Goal: Use online tool/utility: Utilize a website feature to perform a specific function

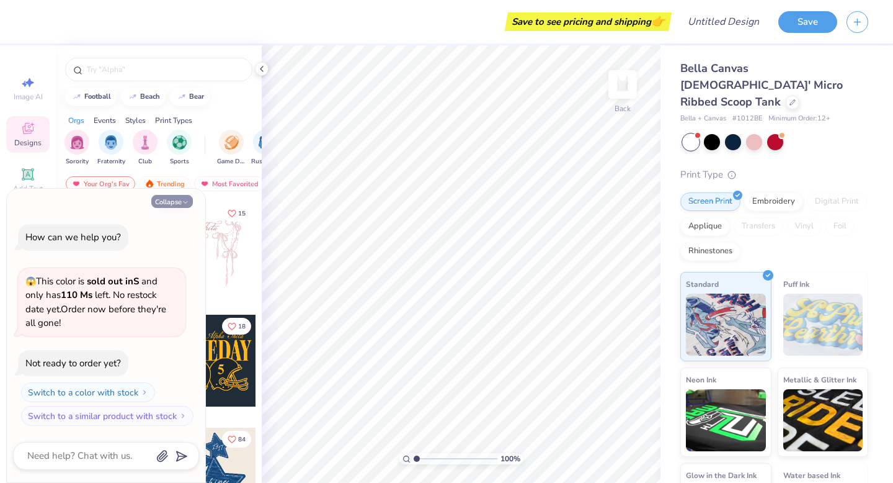
click at [162, 204] on button "Collapse" at bounding box center [172, 201] width 42 height 13
type textarea "x"
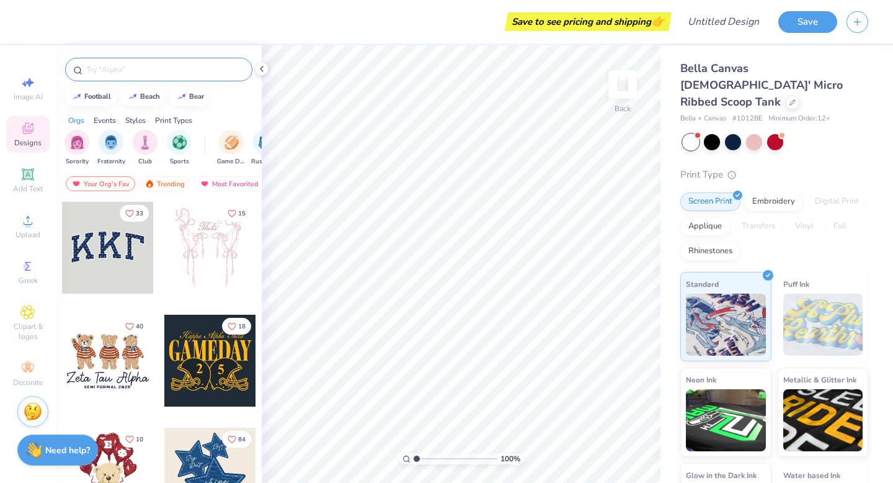
click at [120, 69] on input "text" at bounding box center [165, 69] width 159 height 12
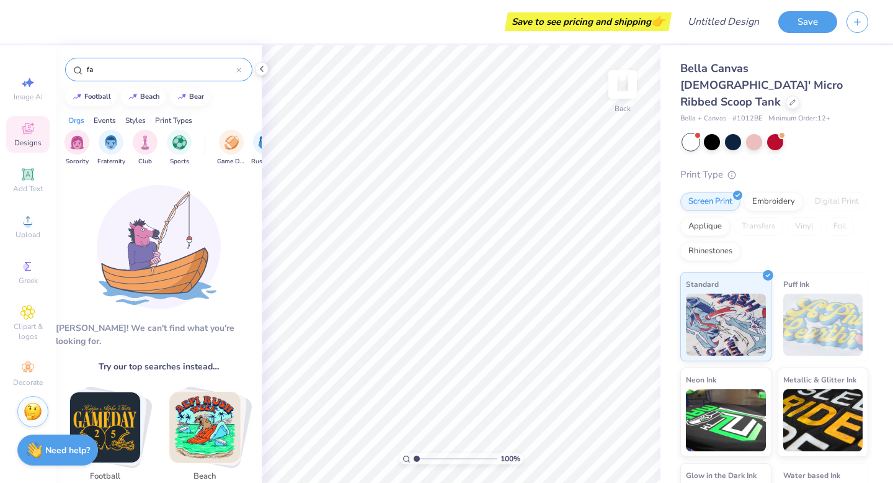
type input "f"
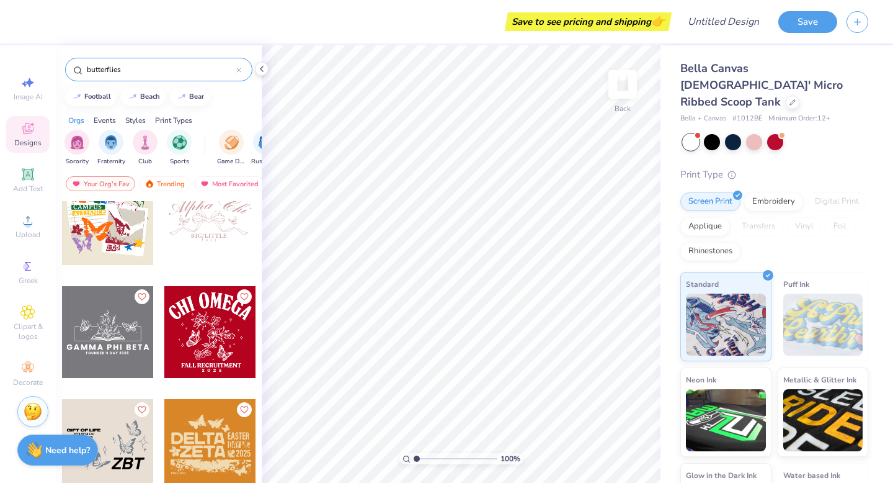
scroll to position [516, 0]
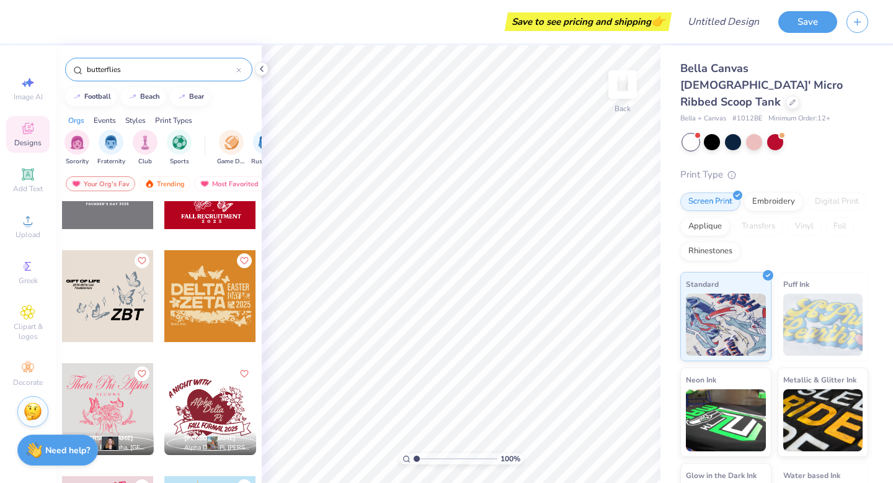
type input "butterflies"
click at [37, 333] on span "Clipart & logos" at bounding box center [27, 331] width 43 height 20
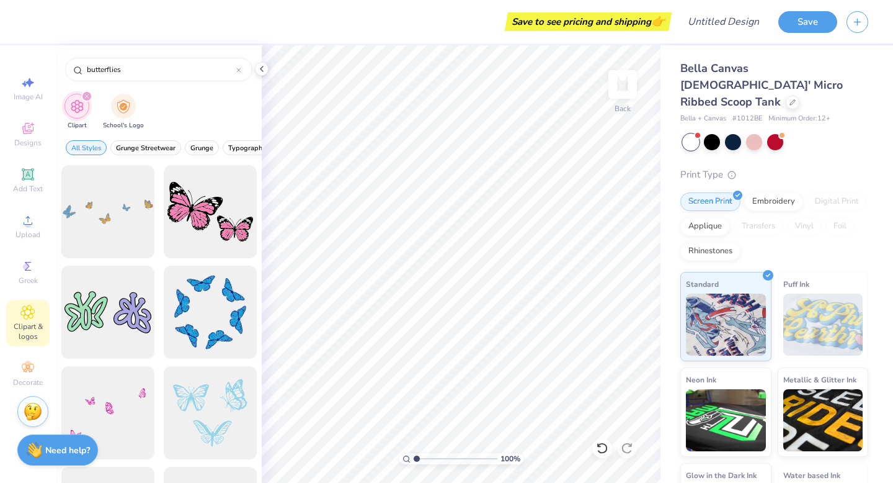
scroll to position [9, 0]
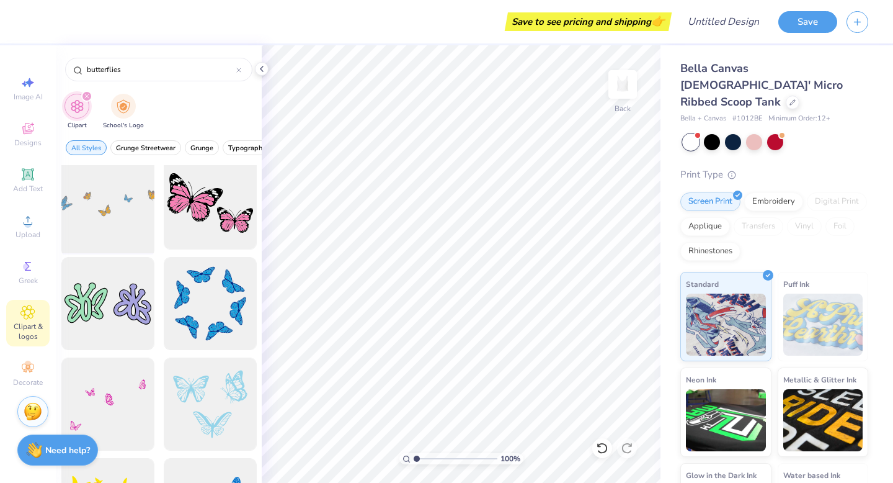
type input "butterflies"
click at [123, 220] on div at bounding box center [107, 203] width 102 height 102
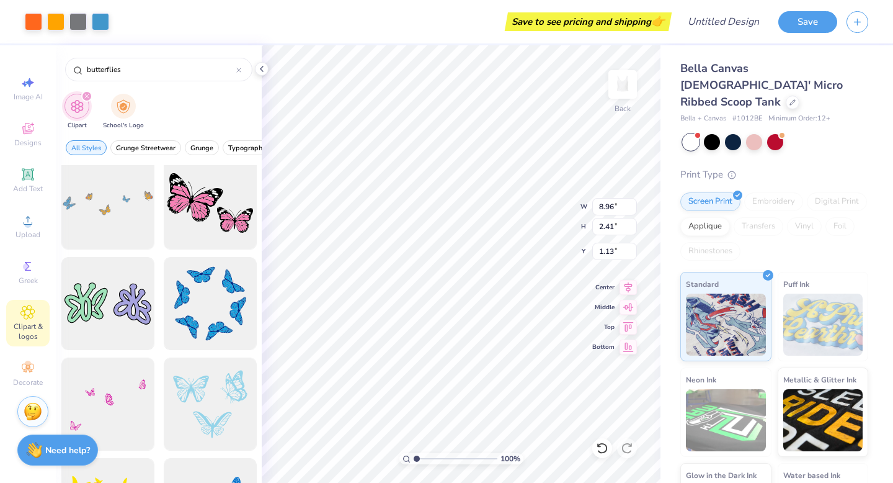
type input "0.79"
type input "7.12"
type input "1.92"
type input "1.35"
click at [34, 180] on icon at bounding box center [27, 174] width 15 height 15
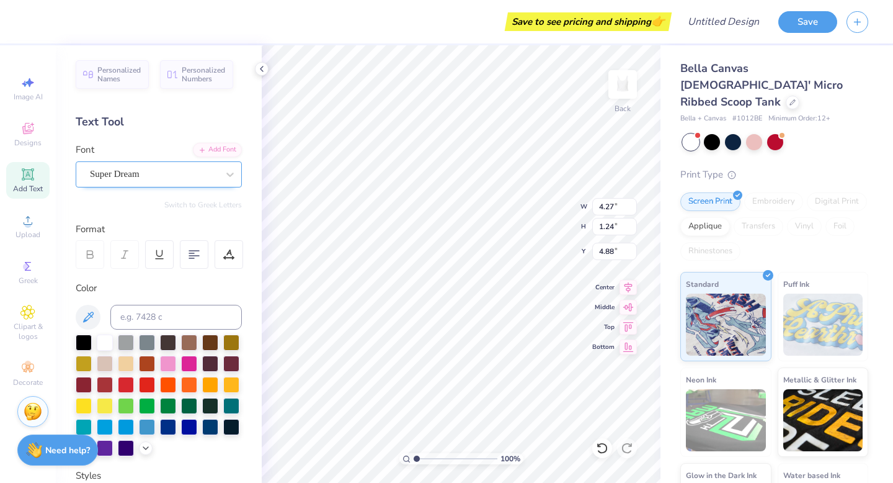
click at [191, 185] on div "Super Dream" at bounding box center [159, 174] width 166 height 26
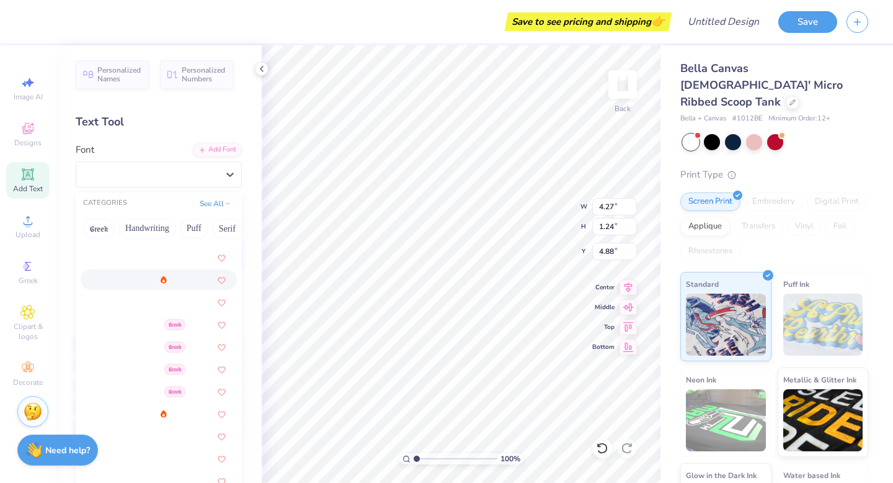
scroll to position [217, 0]
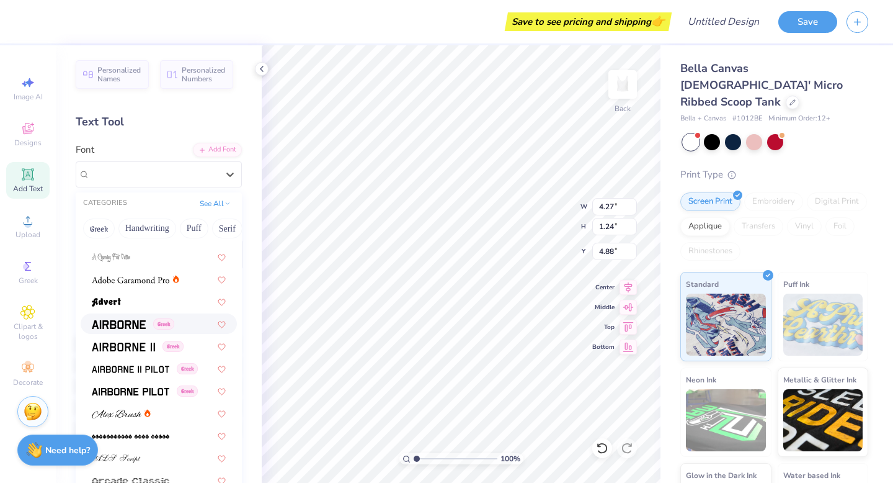
click at [130, 326] on img at bounding box center [119, 324] width 54 height 9
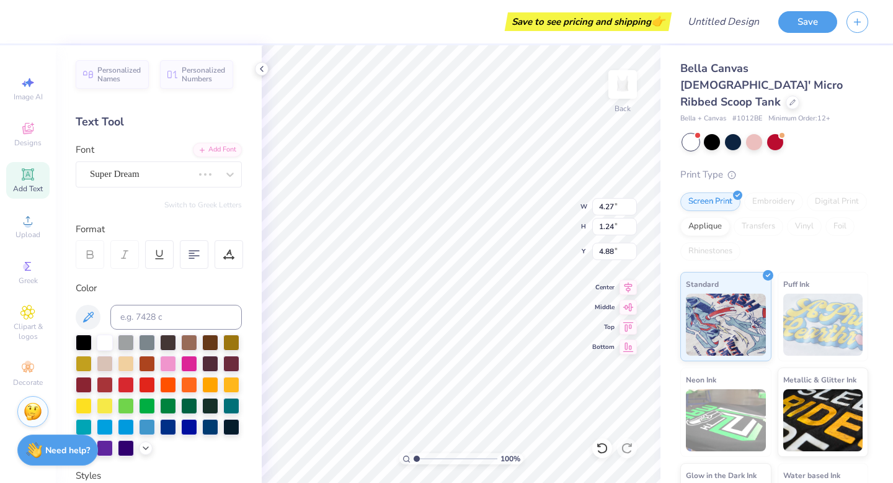
type input "4.08"
type input "1.29"
type input "4.85"
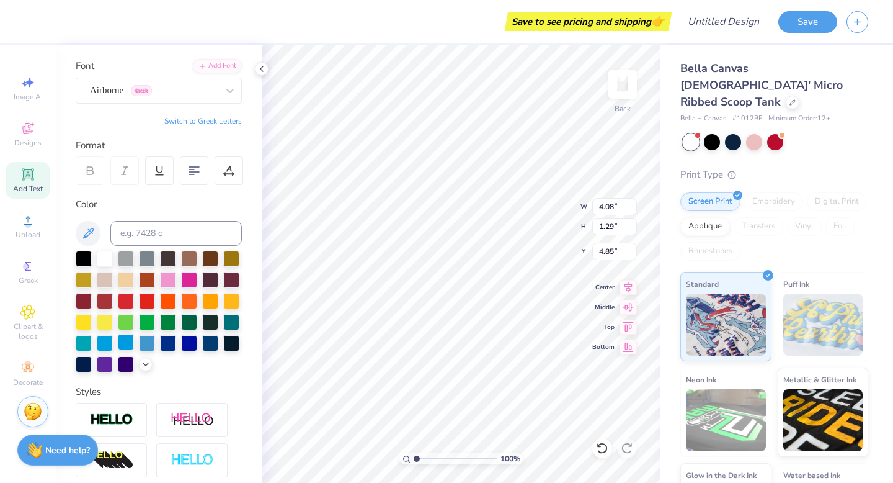
scroll to position [0, 0]
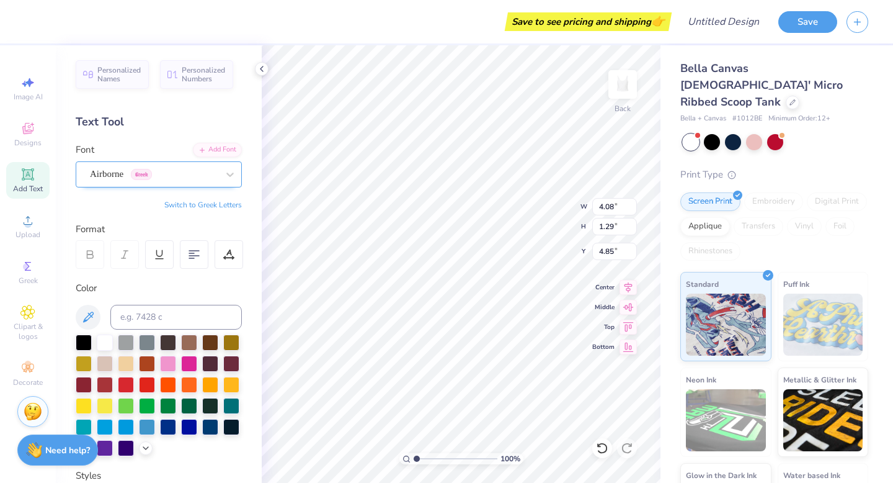
type textarea "Little"
click at [143, 171] on div "Airborne Greek" at bounding box center [154, 173] width 130 height 19
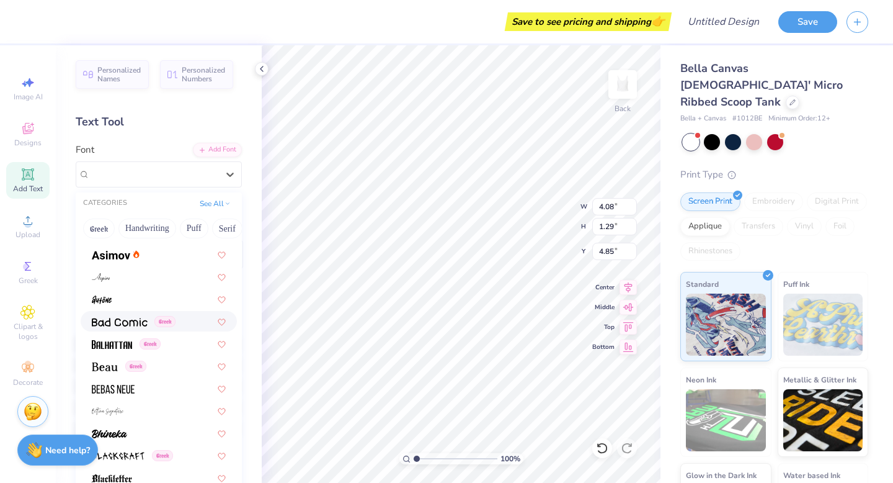
scroll to position [534, 0]
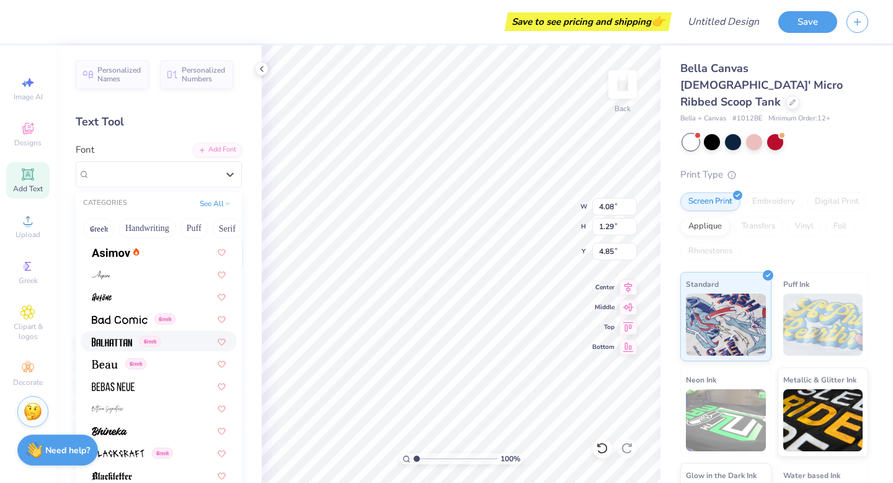
click at [120, 336] on span at bounding box center [112, 340] width 40 height 13
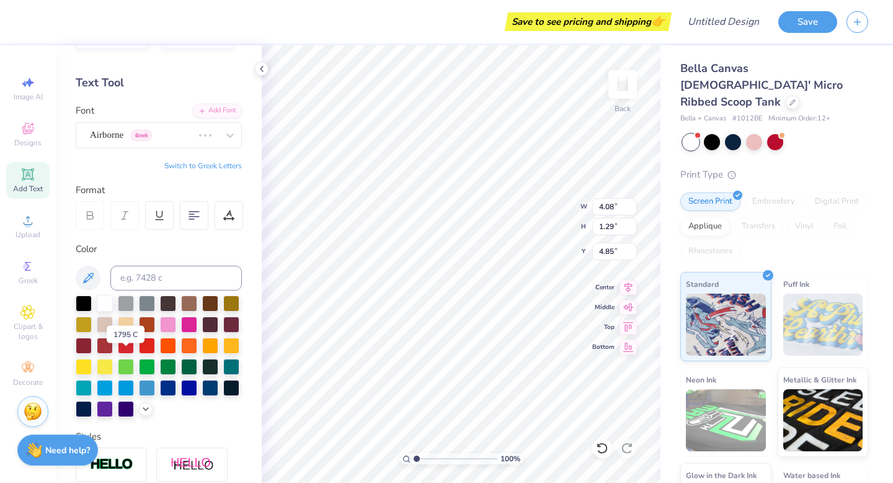
scroll to position [0, 0]
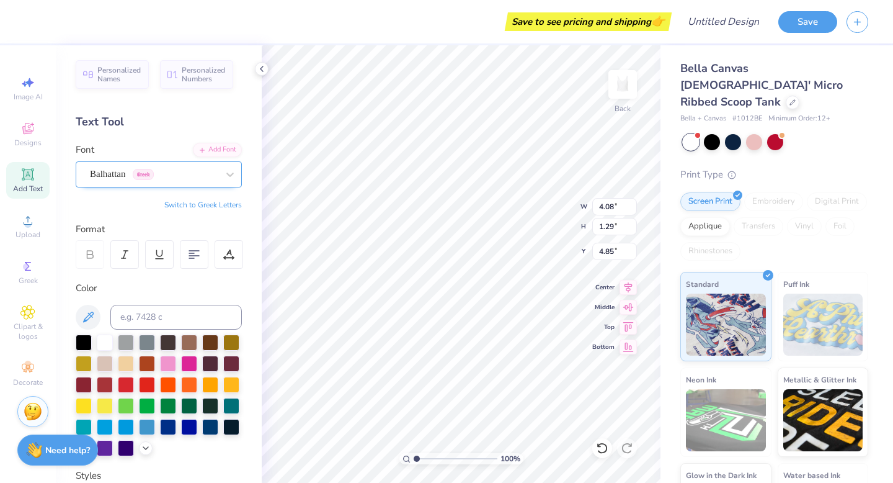
click at [193, 166] on div at bounding box center [154, 174] width 128 height 17
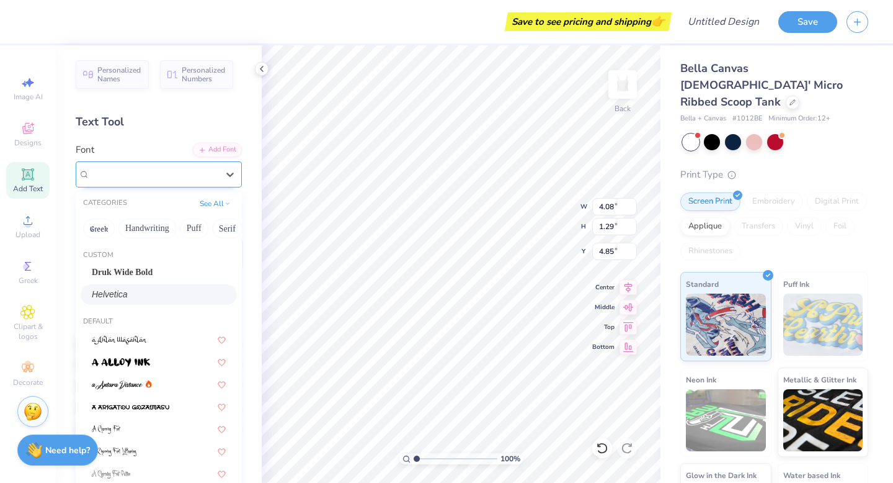
click at [241, 179] on div "Balhattan Greek" at bounding box center [159, 174] width 166 height 26
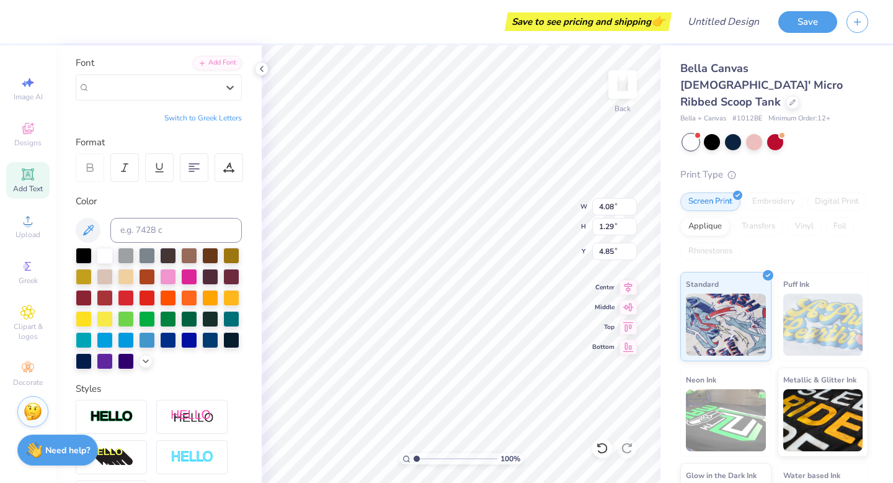
scroll to position [86, 0]
click at [192, 294] on div at bounding box center [189, 297] width 16 height 16
click at [200, 294] on div at bounding box center [159, 309] width 166 height 122
click at [207, 296] on div at bounding box center [210, 297] width 16 height 16
click at [192, 297] on div at bounding box center [189, 297] width 16 height 16
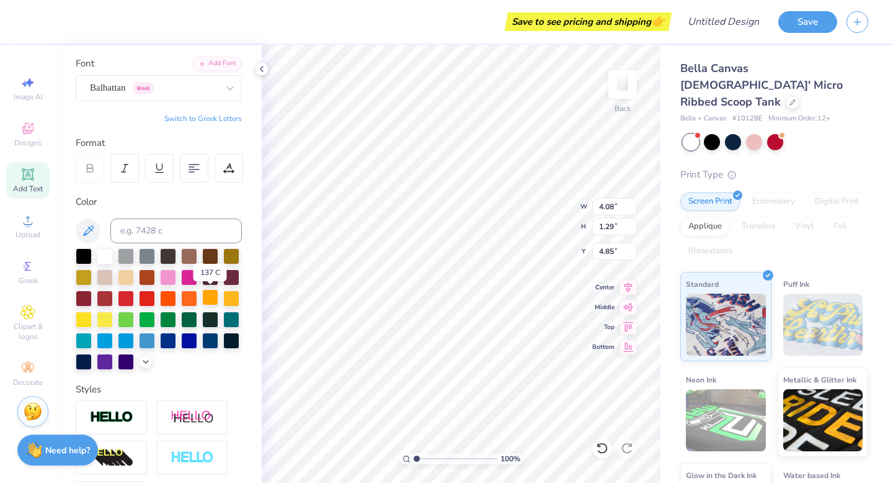
click at [204, 297] on div at bounding box center [210, 297] width 16 height 16
click at [193, 295] on div at bounding box center [189, 297] width 16 height 16
click at [212, 295] on div at bounding box center [210, 297] width 16 height 16
click at [192, 294] on div at bounding box center [189, 297] width 16 height 16
type input "2.55"
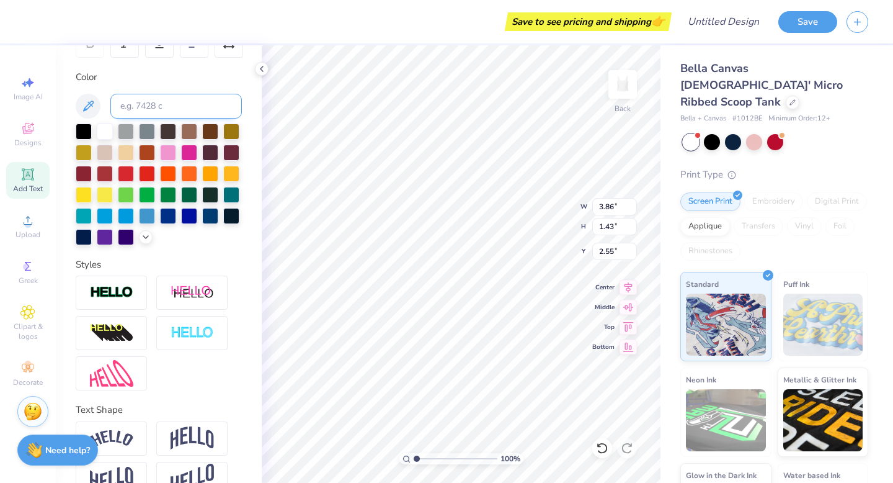
scroll to position [238, 0]
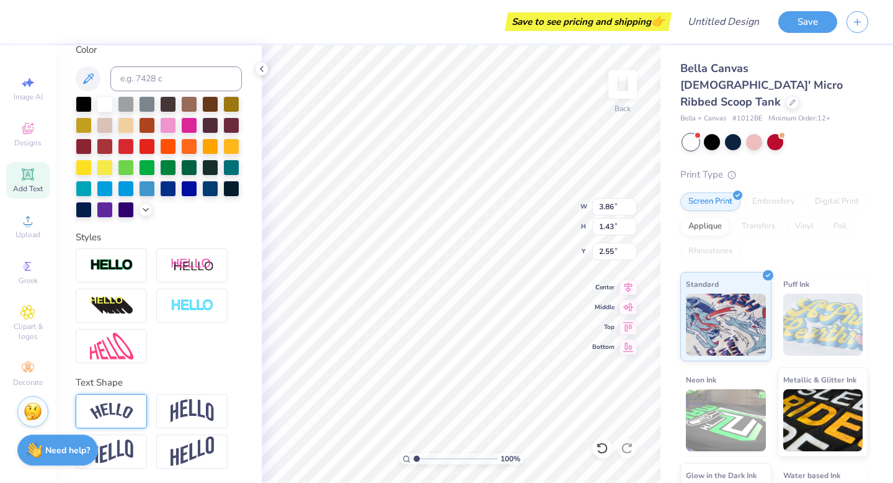
click at [134, 415] on div at bounding box center [111, 411] width 71 height 34
click at [250, 336] on div "Personalized Names Personalized Numbers Text Tool Add Font Font Balhattan Greek…" at bounding box center [159, 263] width 206 height 437
type input "3.27"
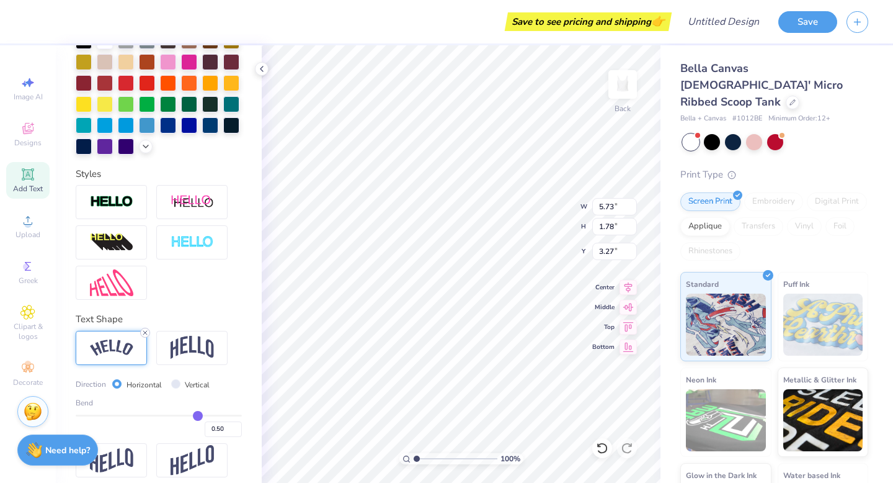
click at [146, 331] on icon at bounding box center [144, 332] width 7 height 7
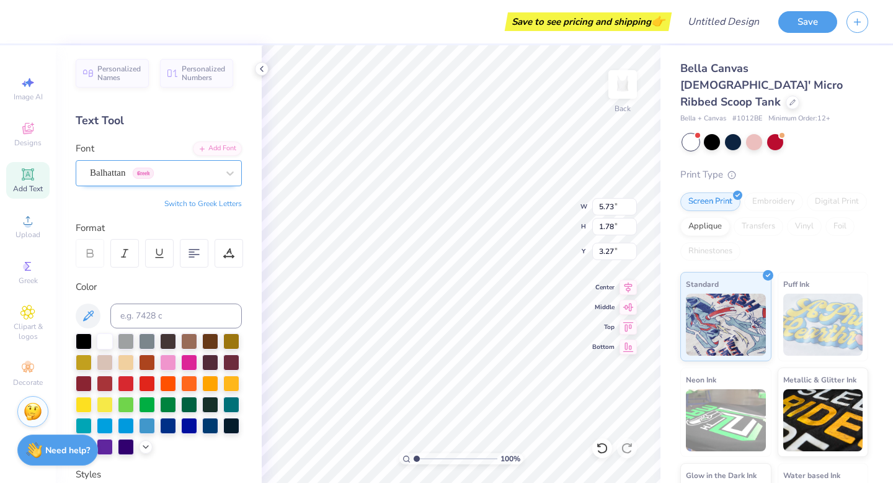
scroll to position [0, 0]
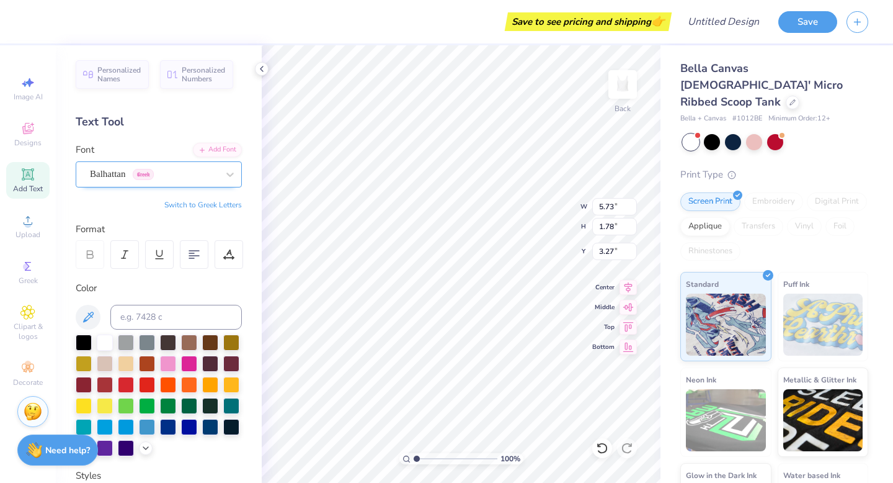
click at [134, 175] on div "Balhattan Greek" at bounding box center [154, 173] width 130 height 19
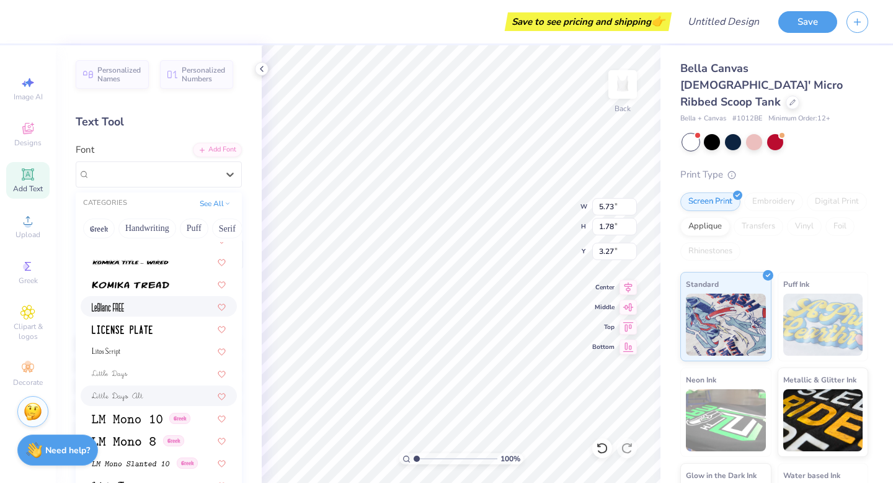
scroll to position [4120, 0]
click at [139, 334] on span at bounding box center [122, 329] width 61 height 13
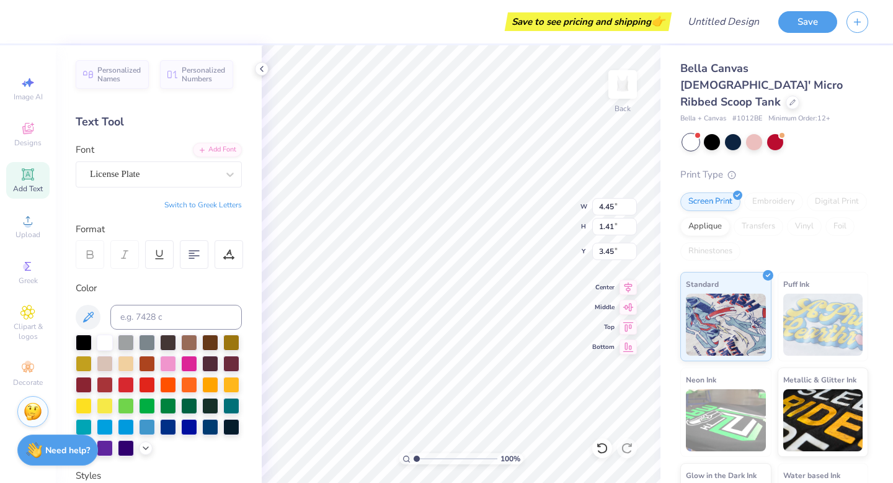
type input "3.27"
click at [79, 318] on button at bounding box center [88, 317] width 25 height 25
click at [84, 318] on icon at bounding box center [88, 317] width 15 height 15
click at [84, 318] on icon at bounding box center [88, 316] width 11 height 11
click at [84, 319] on icon at bounding box center [88, 316] width 11 height 11
